Goal: Task Accomplishment & Management: Complete application form

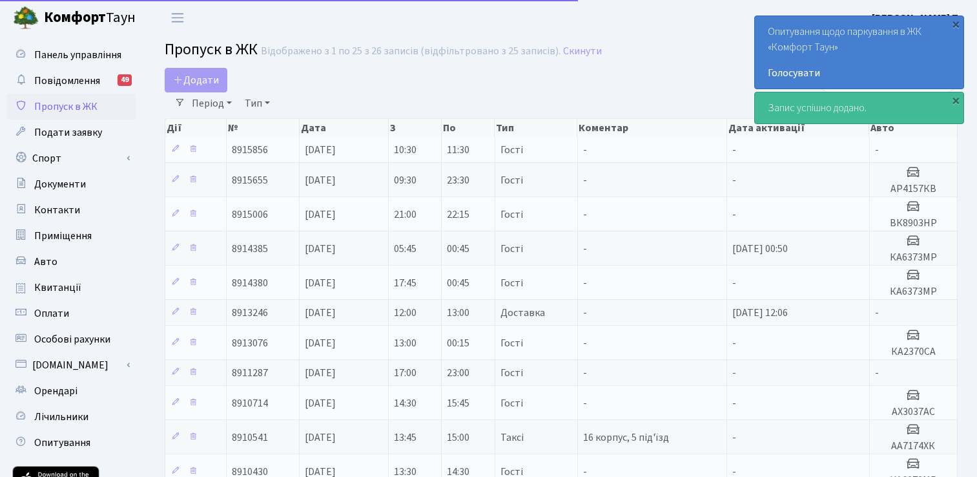
select select "25"
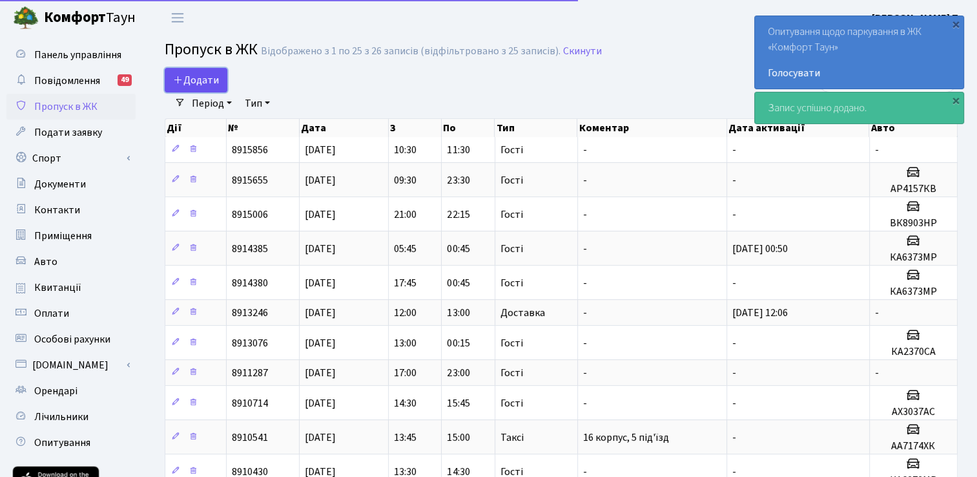
click at [198, 81] on span "Додати" at bounding box center [196, 80] width 46 height 14
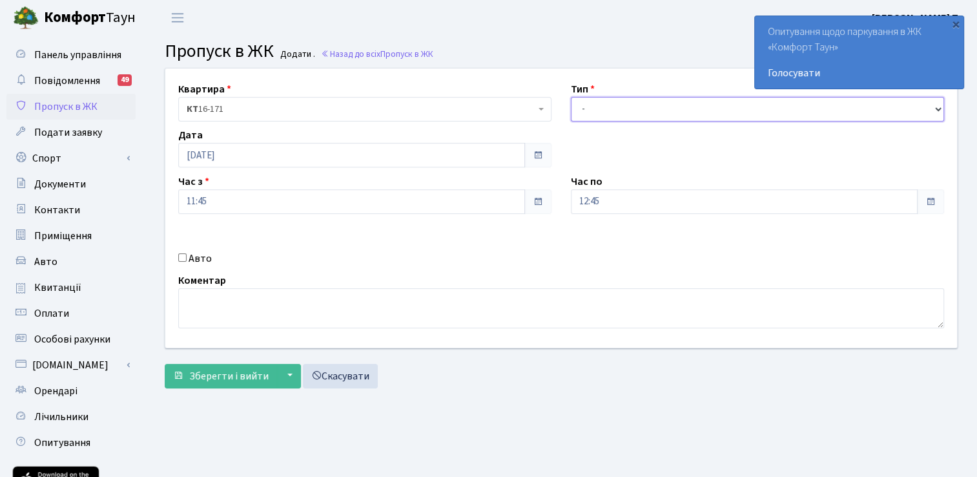
click at [617, 108] on select "- Доставка Таксі Гості Сервіс" at bounding box center [757, 109] width 373 height 25
click at [571, 97] on select "- Доставка Таксі Гості Сервіс" at bounding box center [757, 109] width 373 height 25
click at [607, 109] on select "- Доставка Таксі Гості Сервіс" at bounding box center [757, 109] width 373 height 25
select select "3"
click at [571, 97] on select "- Доставка Таксі Гості Сервіс" at bounding box center [757, 109] width 373 height 25
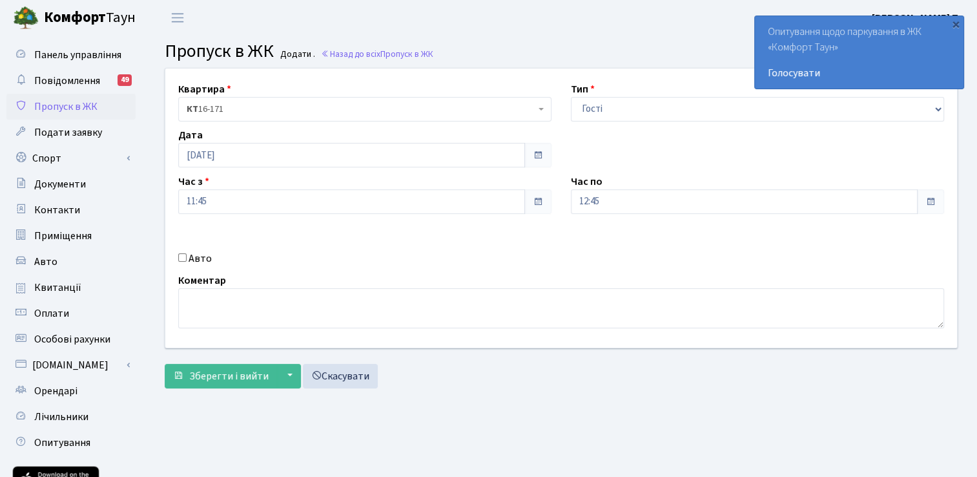
click at [183, 256] on input "Авто" at bounding box center [182, 257] width 8 height 8
checkbox input "true"
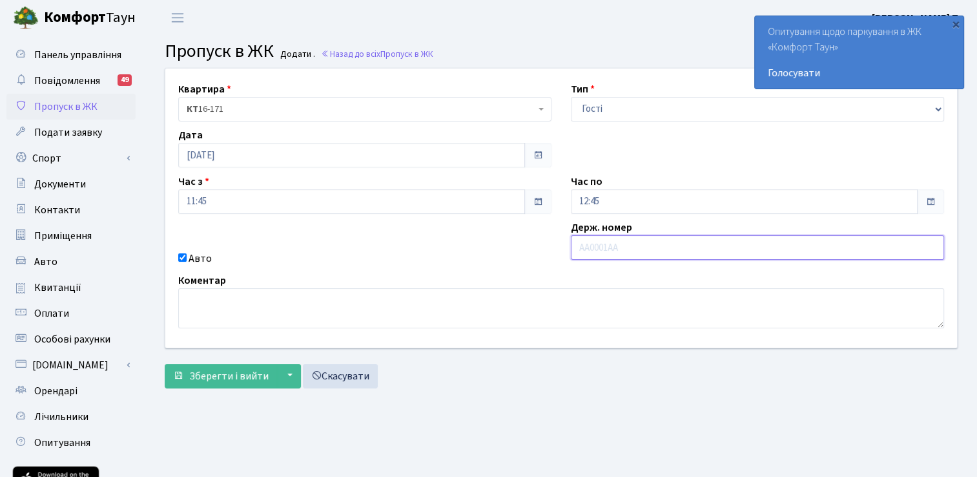
paste input "ВА2933ЕТ"
type input "ВА2933ЕТ"
drag, startPoint x: 392, startPoint y: 263, endPoint x: 380, endPoint y: 269, distance: 13.6
click at [391, 263] on div "Авто" at bounding box center [365, 258] width 393 height 15
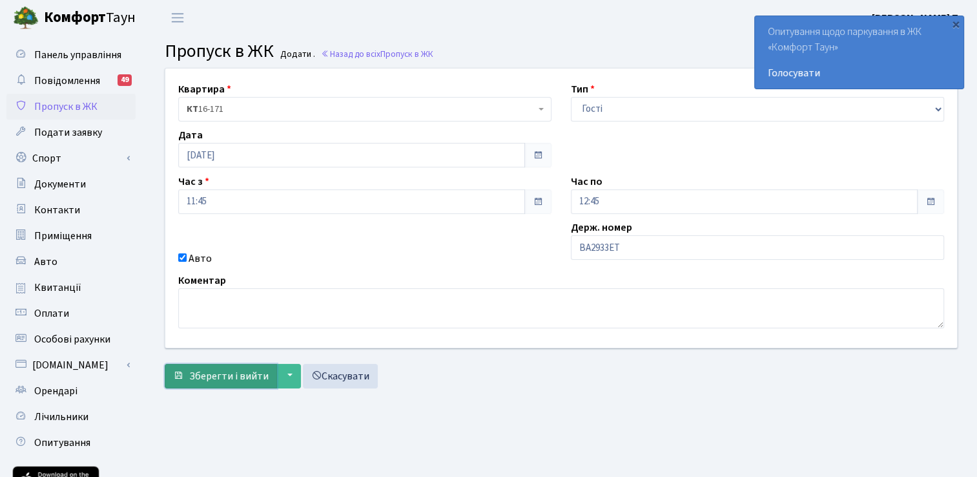
click at [224, 376] on span "Зберегти і вийти" at bounding box center [228, 376] width 79 height 14
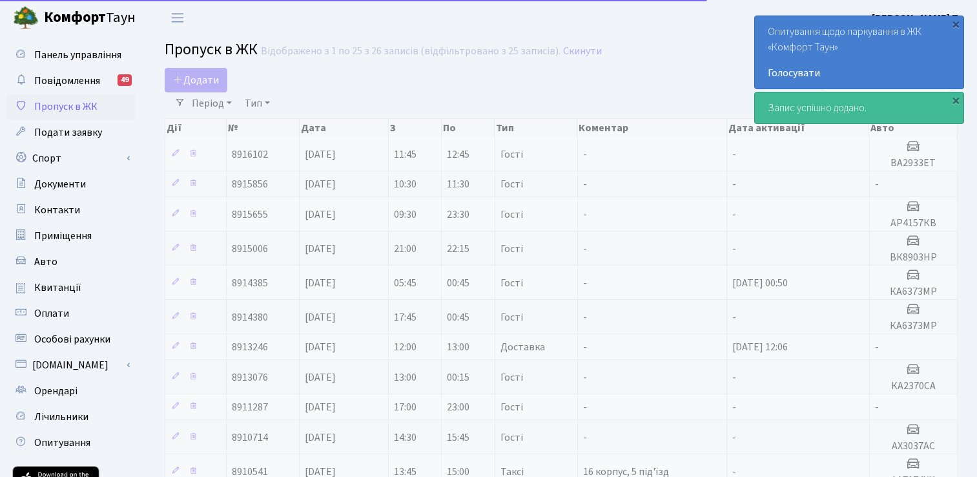
select select "25"
